Goal: Use online tool/utility: Utilize a website feature to perform a specific function

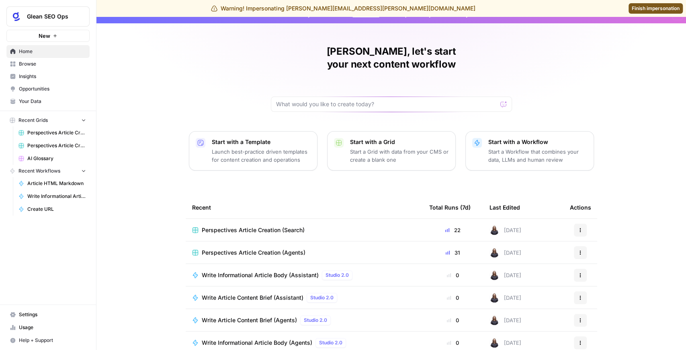
scroll to position [36, 0]
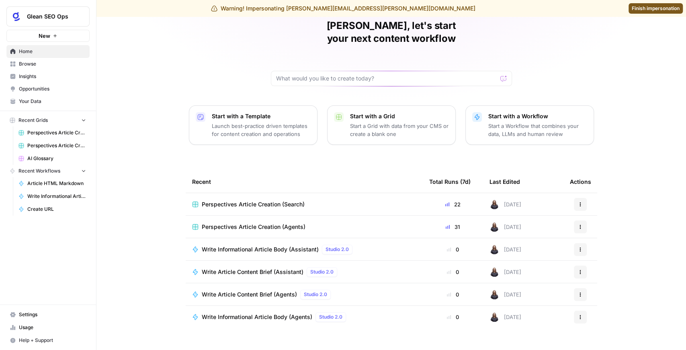
click at [43, 65] on span "Browse" at bounding box center [52, 63] width 67 height 7
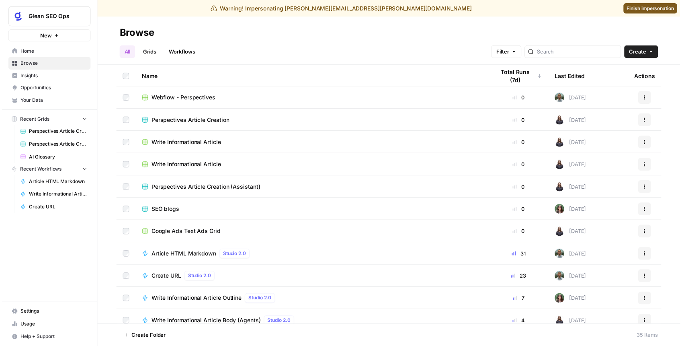
scroll to position [80, 0]
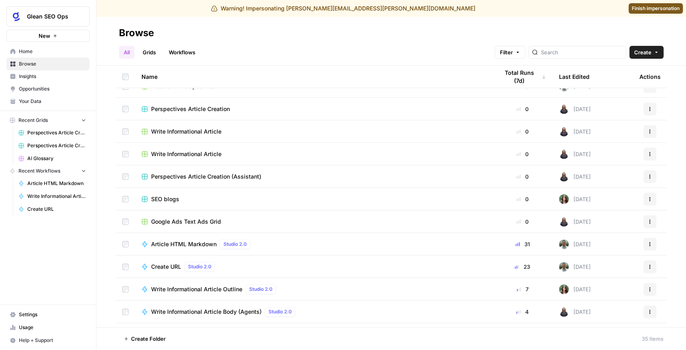
click at [151, 53] on link "Grids" at bounding box center [149, 52] width 23 height 13
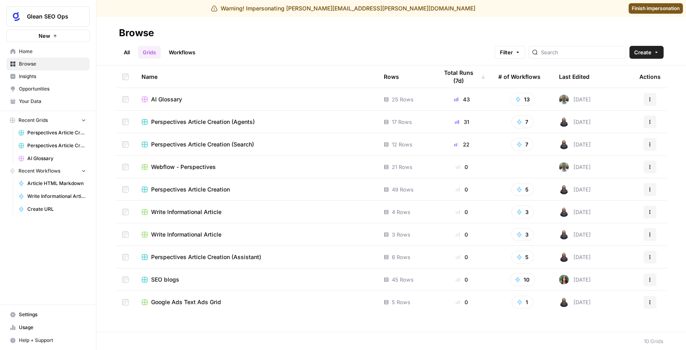
click at [197, 300] on span "Google Ads Text Ads Grid" at bounding box center [186, 302] width 70 height 8
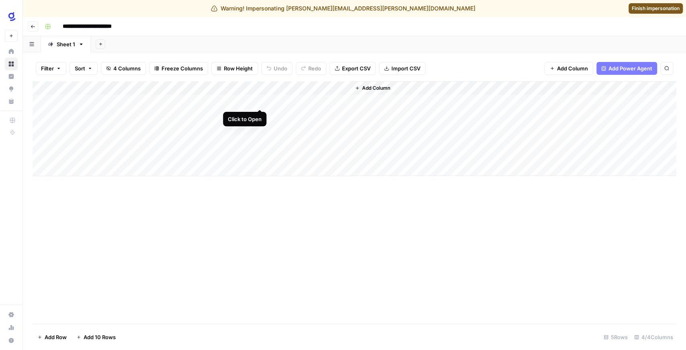
click at [258, 100] on div "Add Column" at bounding box center [355, 128] width 644 height 95
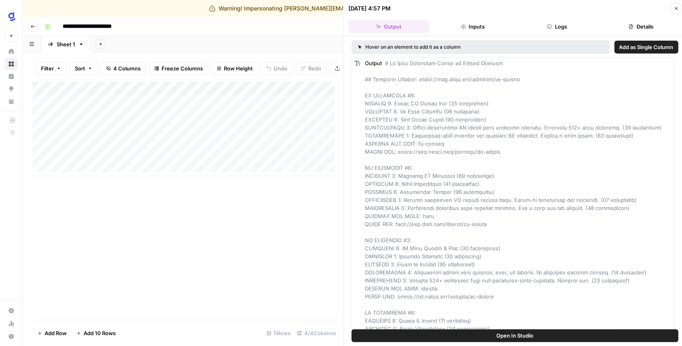
click at [483, 334] on button "Open In Studio" at bounding box center [515, 335] width 327 height 13
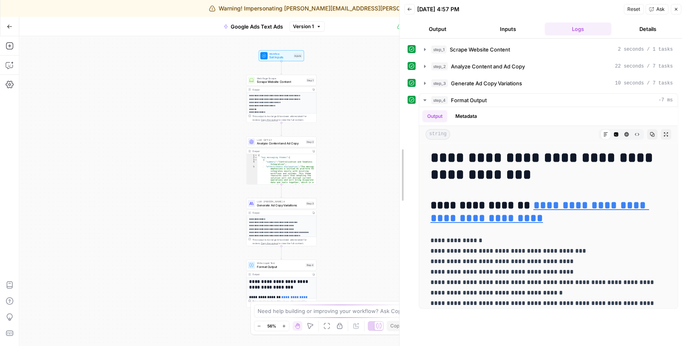
drag, startPoint x: 550, startPoint y: 138, endPoint x: 402, endPoint y: 142, distance: 148.3
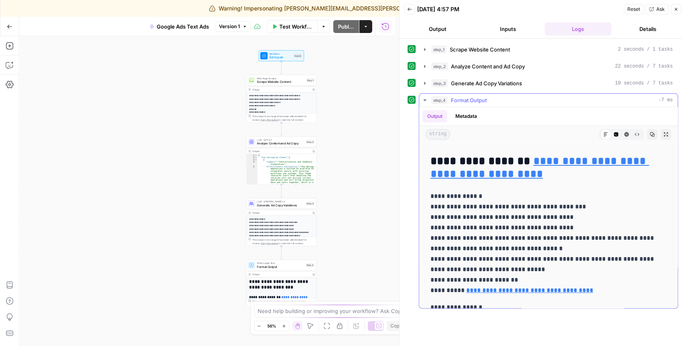
scroll to position [53, 0]
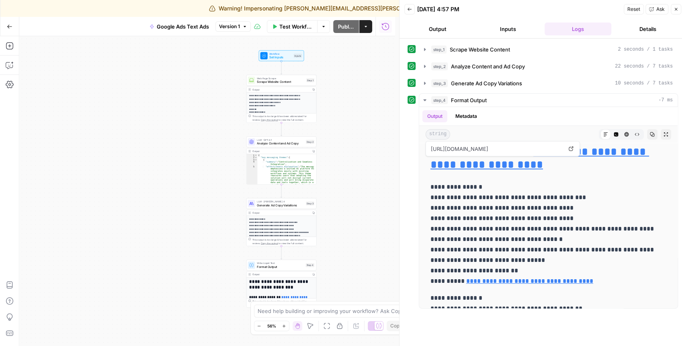
click at [290, 143] on span "Analyze Content and Ad Copy" at bounding box center [280, 143] width 47 height 4
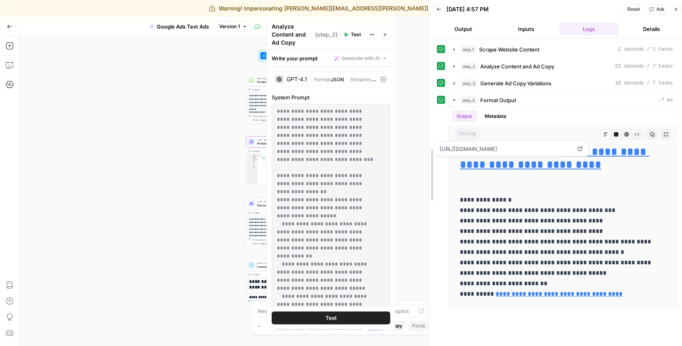
drag, startPoint x: 396, startPoint y: 133, endPoint x: 448, endPoint y: 132, distance: 51.8
click at [433, 132] on div at bounding box center [429, 175] width 8 height 350
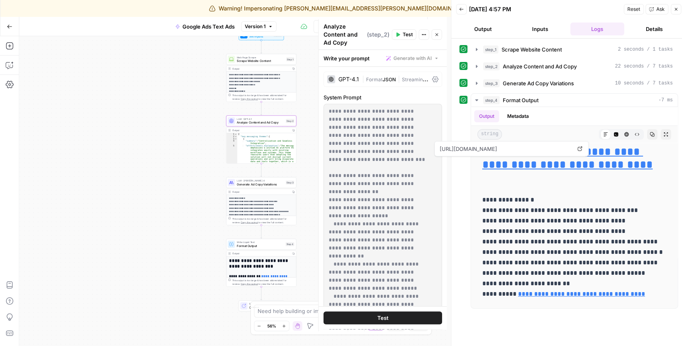
drag, startPoint x: 205, startPoint y: 177, endPoint x: 178, endPoint y: 153, distance: 36.4
click at [178, 153] on div "**********" at bounding box center [233, 190] width 428 height 309
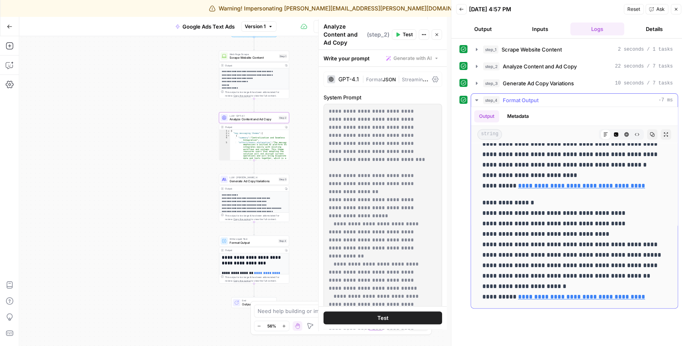
scroll to position [4, 0]
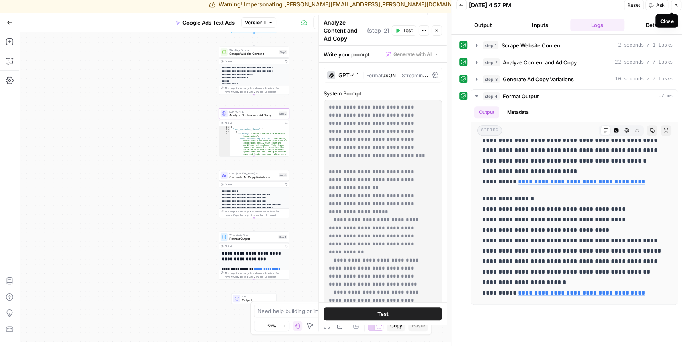
click at [675, 7] on button "Close" at bounding box center [676, 5] width 10 height 10
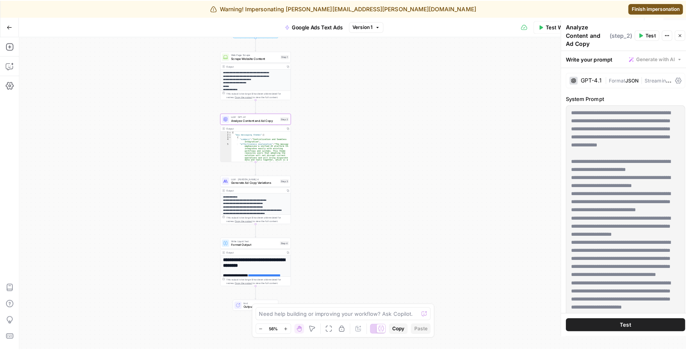
scroll to position [0, 0]
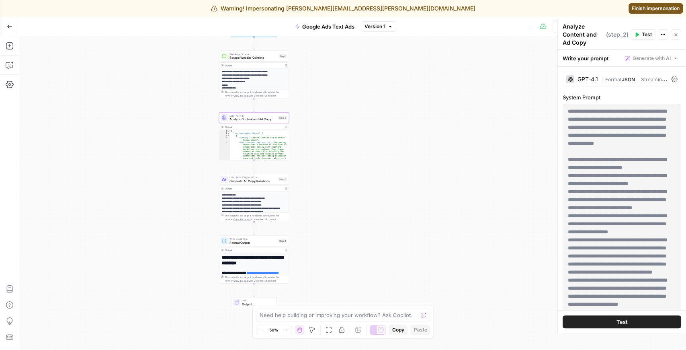
click at [637, 10] on span "Finish impersonation" at bounding box center [656, 8] width 48 height 7
